Goal: Task Accomplishment & Management: Manage account settings

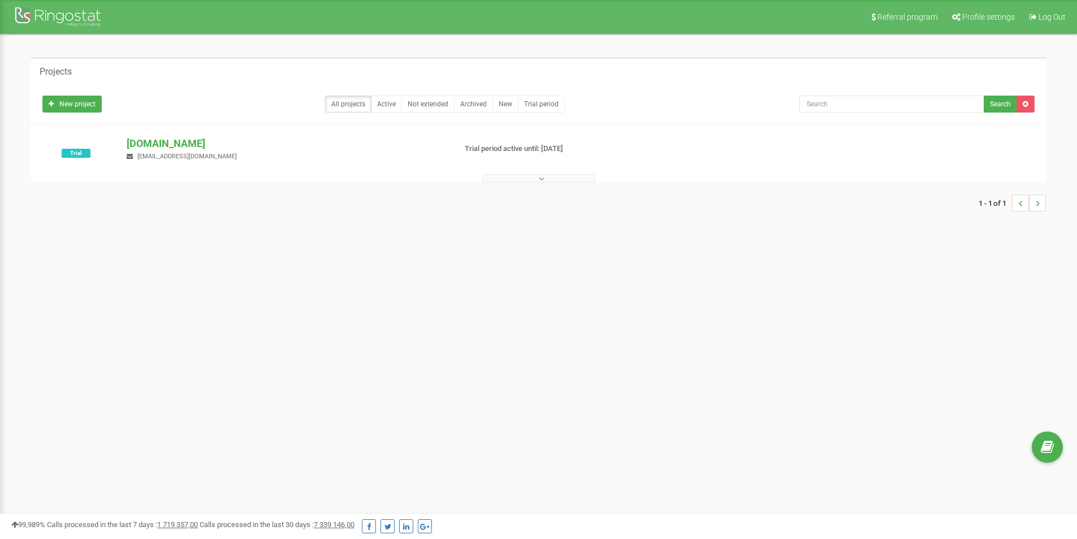
click at [163, 145] on p "lunaxoddonttouchrngst.com" at bounding box center [287, 143] width 320 height 15
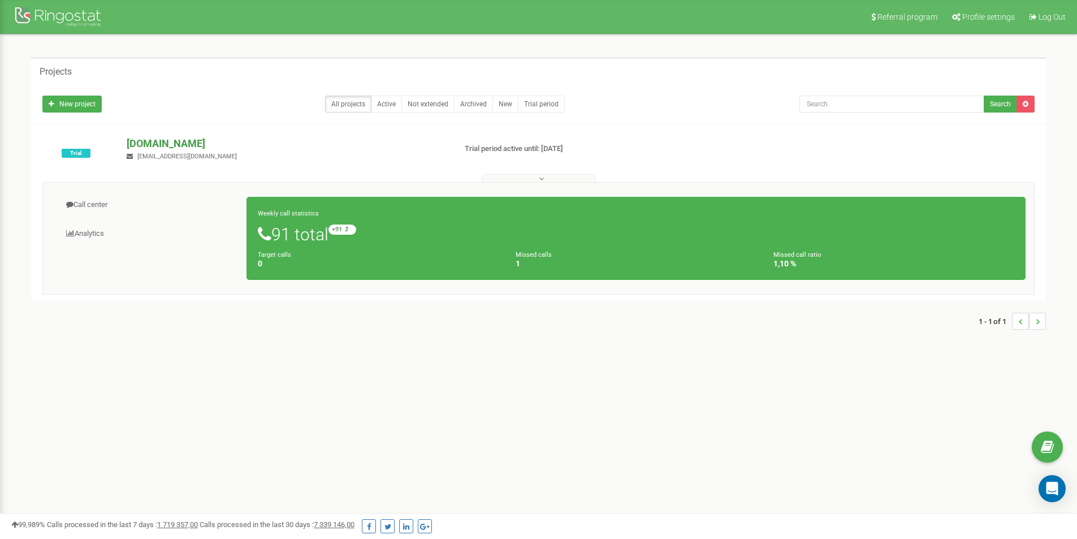
click at [168, 143] on p "[DOMAIN_NAME]" at bounding box center [287, 143] width 320 height 15
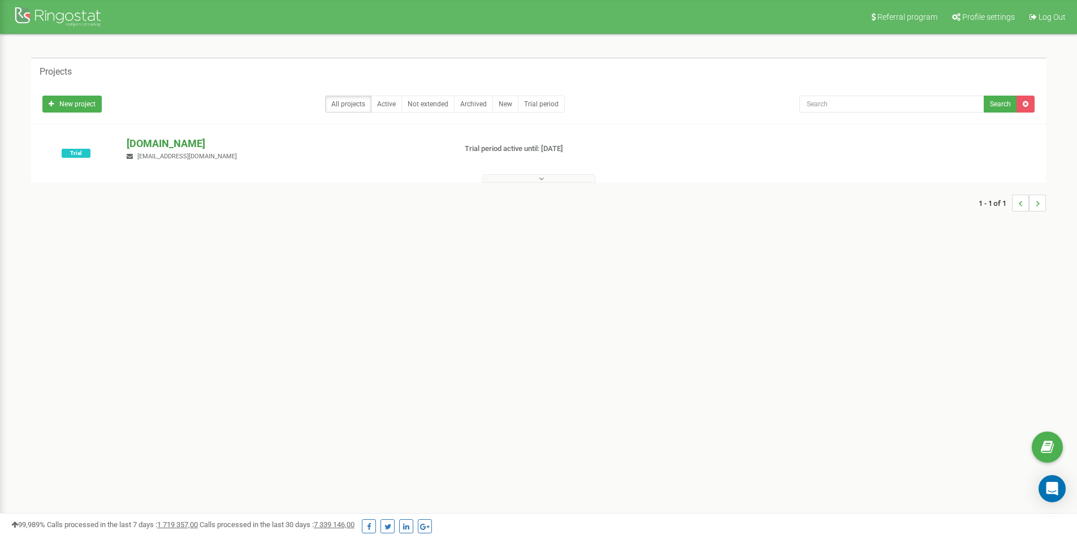
click at [168, 143] on p "[DOMAIN_NAME]" at bounding box center [287, 143] width 320 height 15
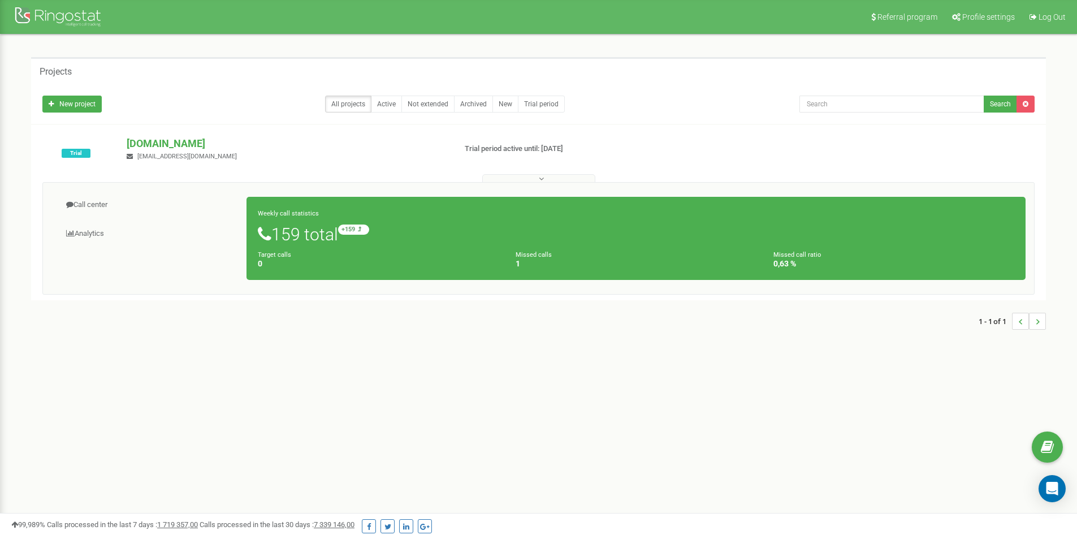
click at [833, 489] on div "Referral program Profile settings Log Out Projects New project All projects Act…" at bounding box center [538, 339] width 1077 height 679
click at [800, 496] on div "Referral program Profile settings Log Out Projects New project All projects Act…" at bounding box center [538, 339] width 1077 height 679
click at [97, 203] on link "Call center" at bounding box center [149, 205] width 196 height 28
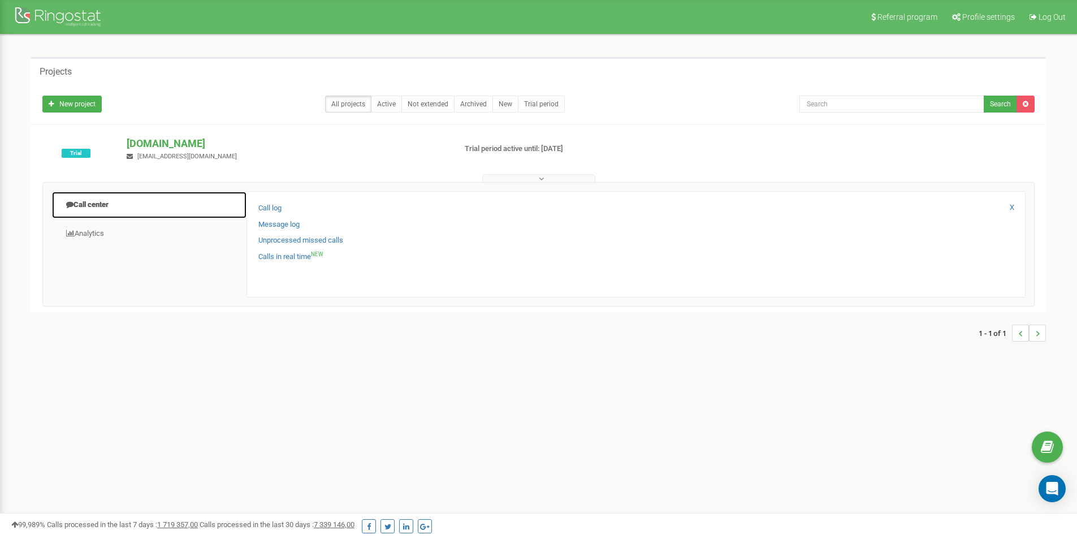
click at [97, 203] on link "Call center" at bounding box center [149, 205] width 196 height 28
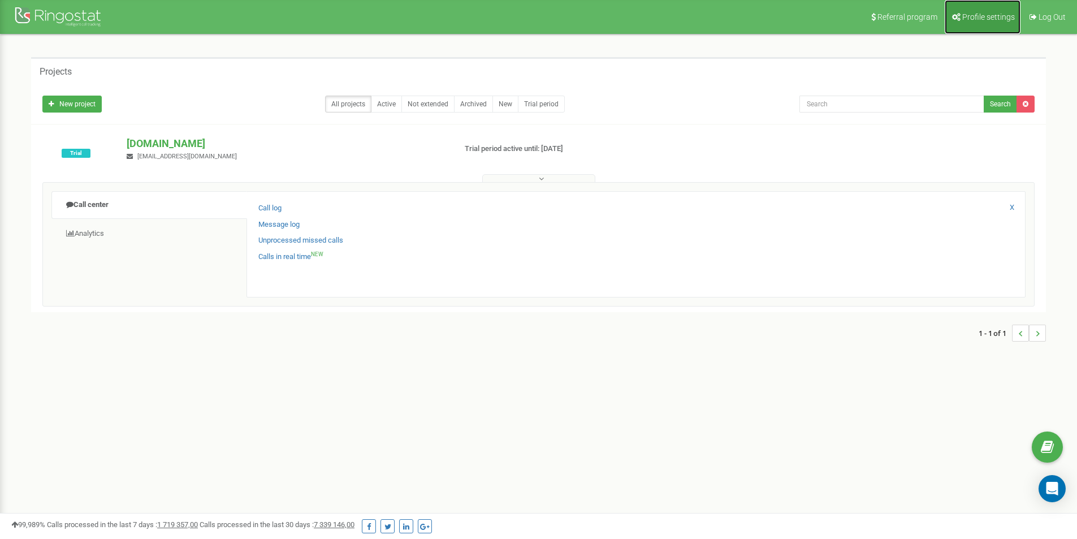
click at [984, 18] on span "Profile settings" at bounding box center [989, 16] width 53 height 9
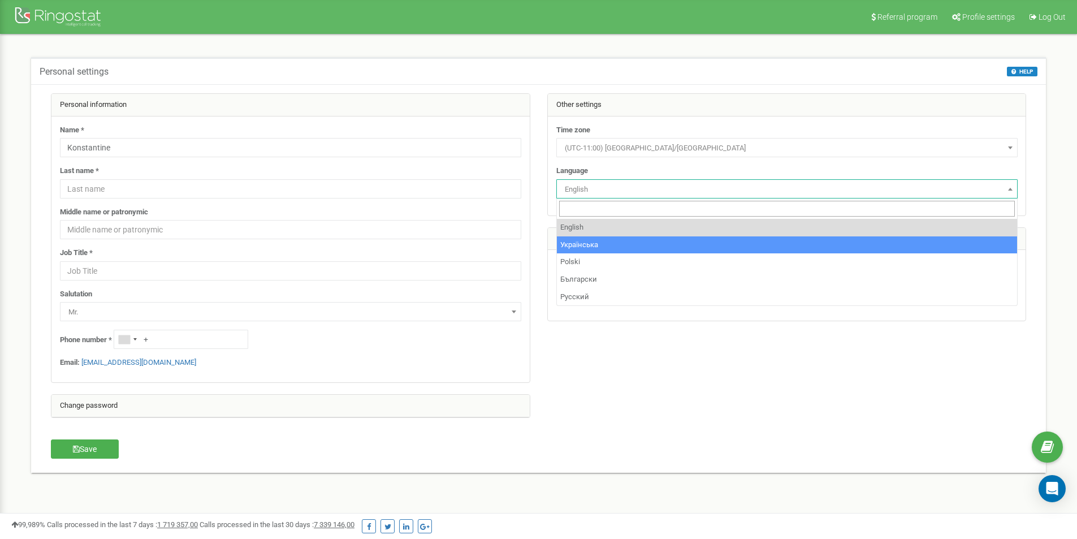
select select "ukr"
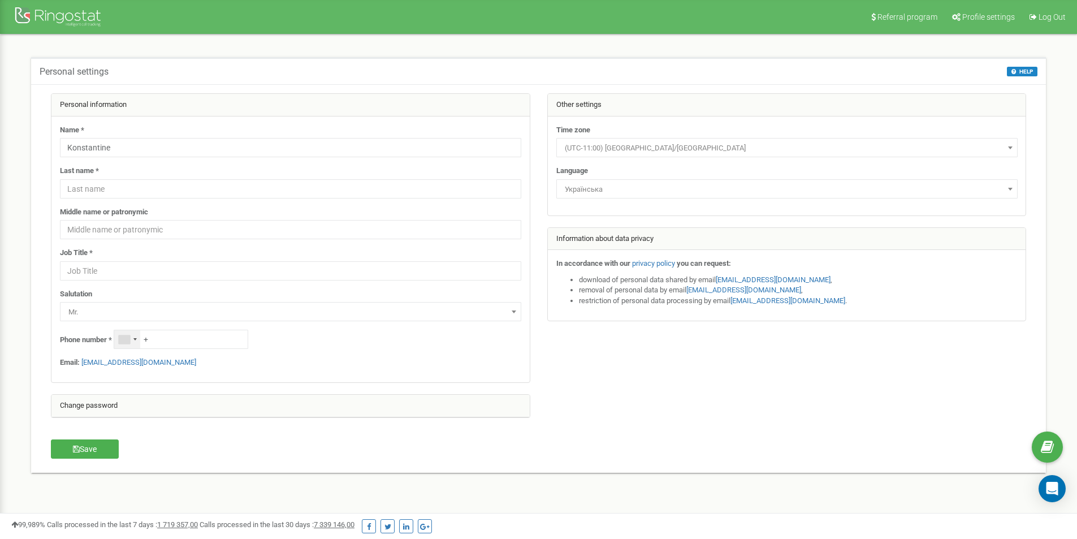
click at [135, 339] on div "Telephone country code" at bounding box center [134, 339] width 3 height 2
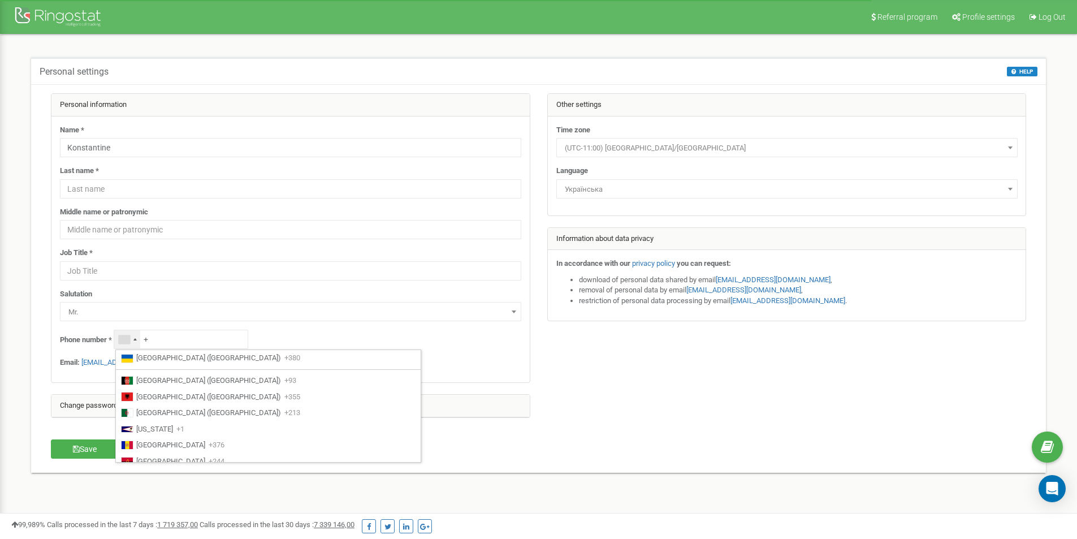
click at [135, 339] on div "Telephone country code" at bounding box center [134, 339] width 3 height 2
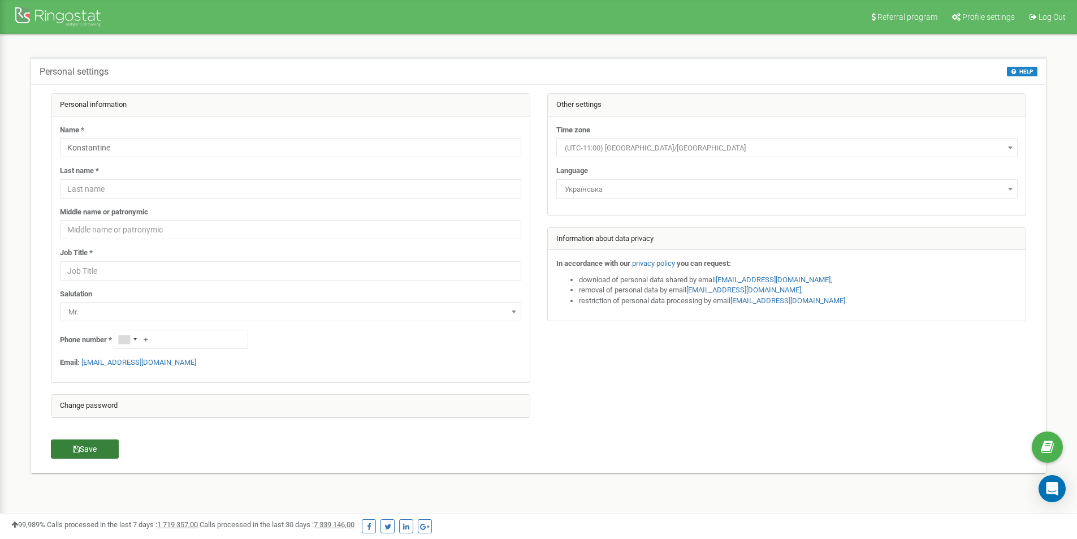
click at [84, 449] on button "Save" at bounding box center [85, 448] width 68 height 19
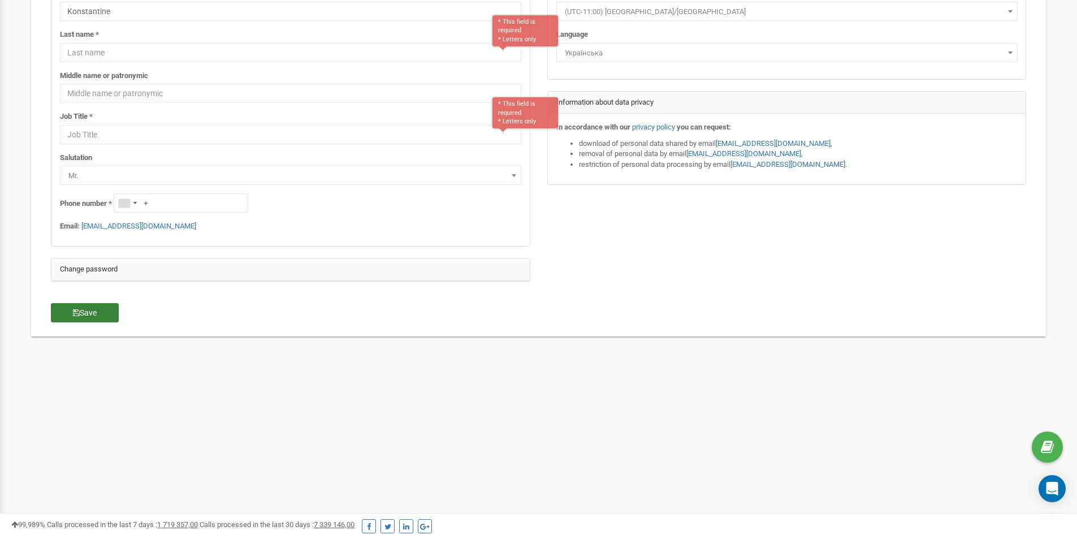
scroll to position [140, 0]
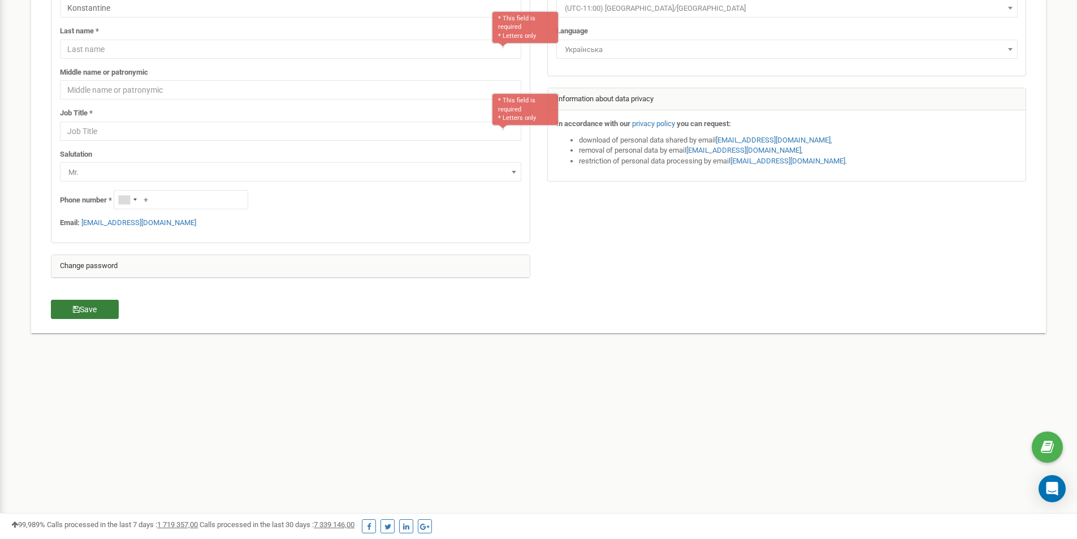
click at [88, 312] on button "Save" at bounding box center [85, 309] width 68 height 19
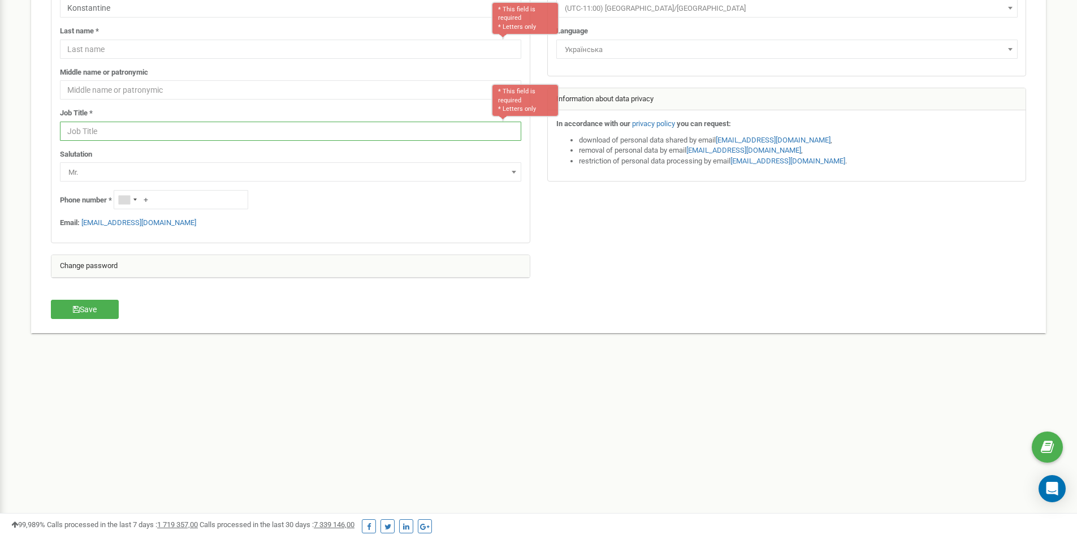
click at [390, 129] on input "text" at bounding box center [291, 131] width 462 height 19
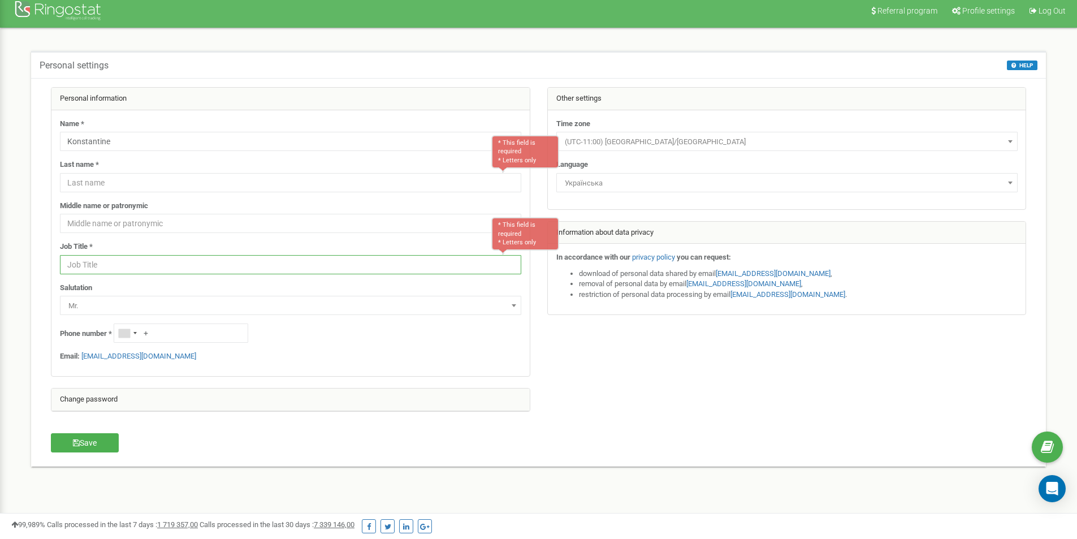
scroll to position [0, 0]
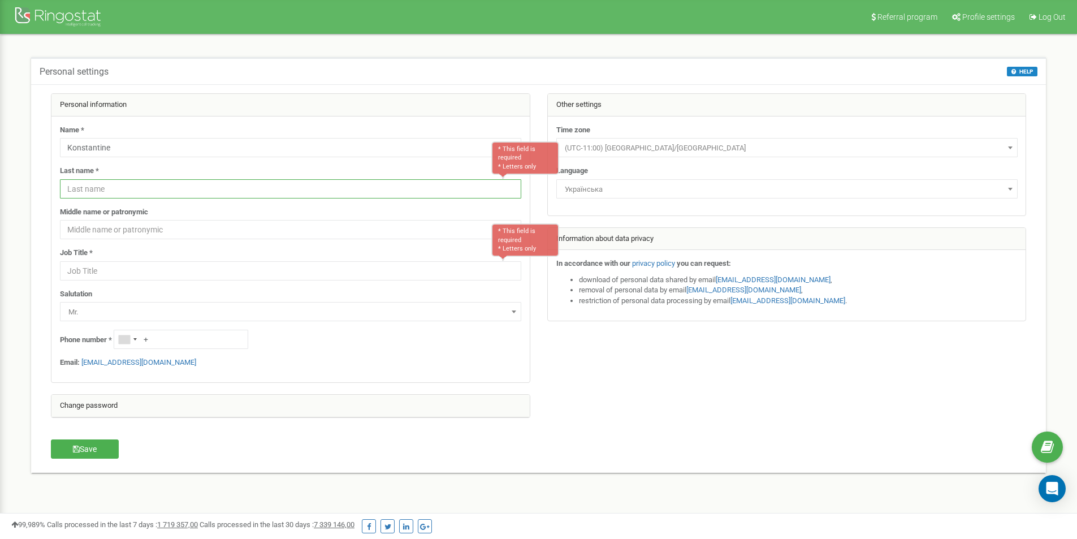
click at [132, 186] on input "text" at bounding box center [291, 188] width 462 height 19
type input "KK"
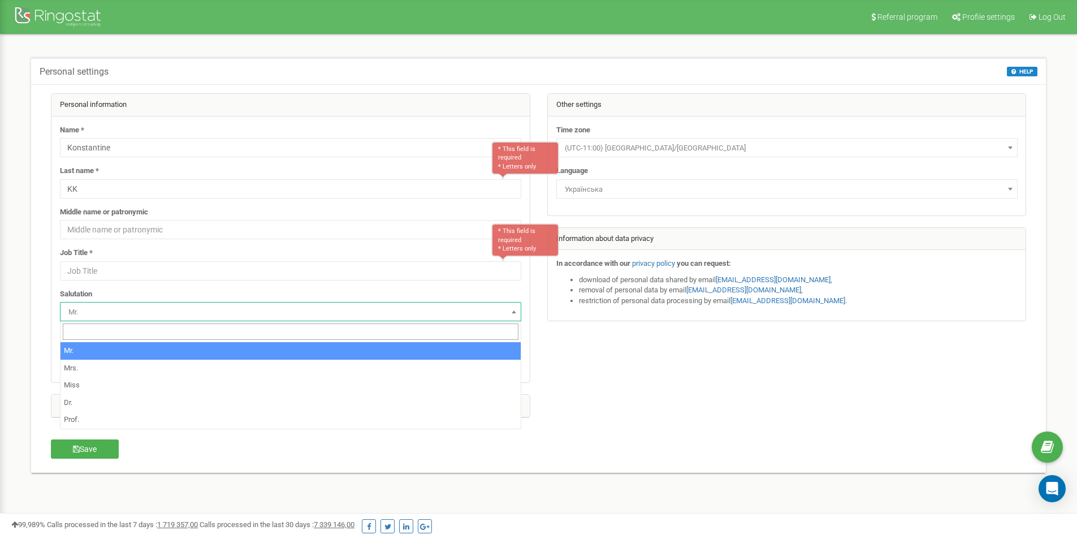
click at [91, 310] on span "Mr." at bounding box center [291, 312] width 454 height 16
click at [97, 269] on input "text" at bounding box center [291, 270] width 462 height 19
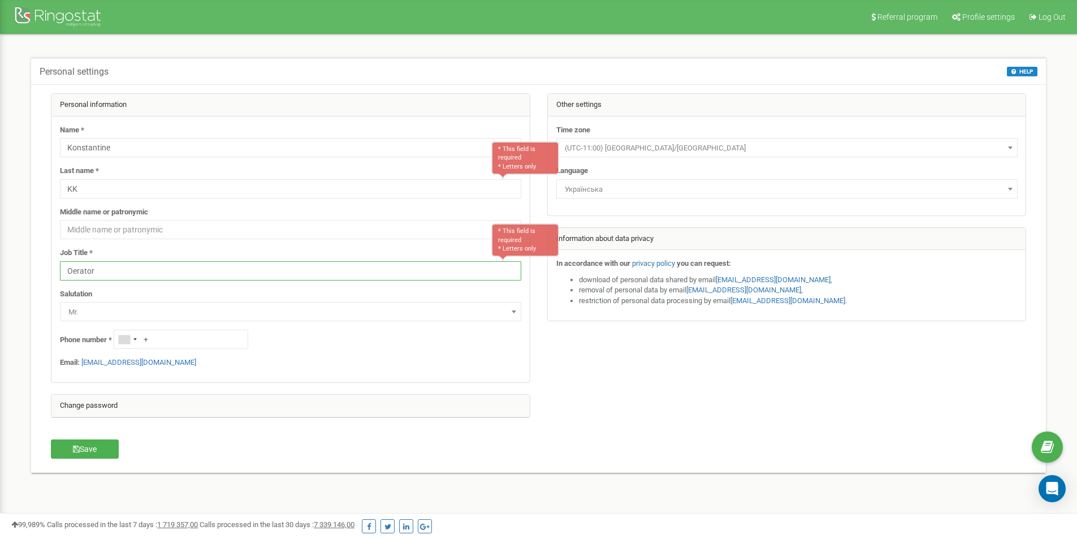
click at [72, 268] on input "Oerator" at bounding box center [291, 270] width 462 height 19
type input "Operator"
click at [83, 451] on button "Save" at bounding box center [85, 448] width 68 height 19
click at [805, 523] on div "99,989% Calls processed in the last 7 days : 1 719 357,00 Calls processed in th…" at bounding box center [538, 526] width 1055 height 14
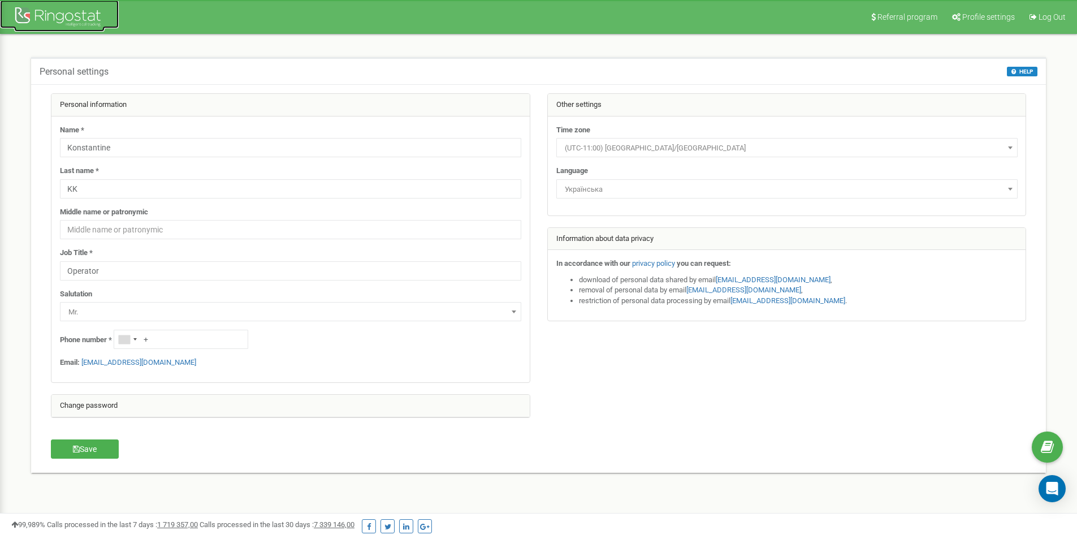
click at [61, 13] on div at bounding box center [59, 18] width 90 height 27
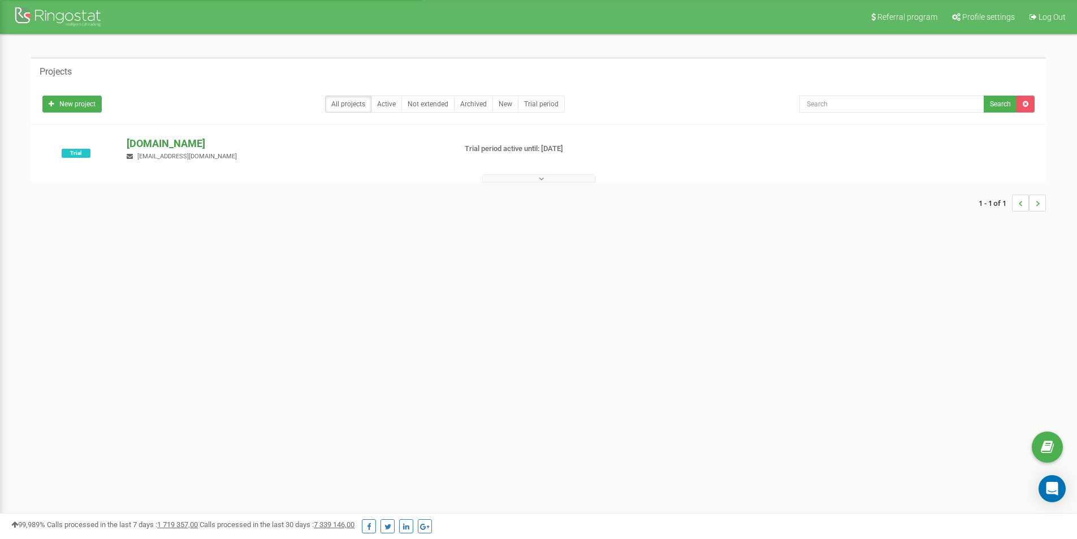
click at [211, 142] on p "[DOMAIN_NAME]" at bounding box center [287, 143] width 320 height 15
